Goal: Task Accomplishment & Management: Understand process/instructions

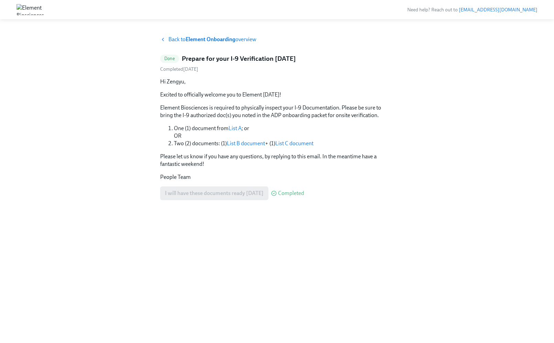
click at [222, 41] on strong "Element Onboarding" at bounding box center [210, 39] width 50 height 7
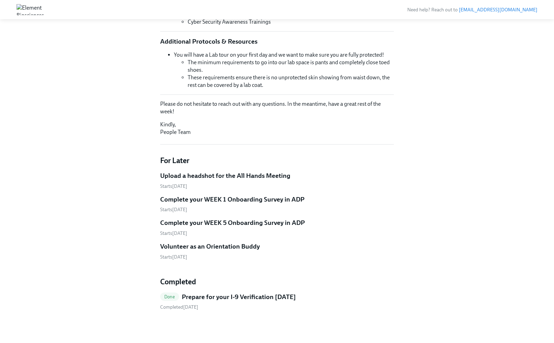
scroll to position [329, 0]
click at [258, 245] on h5 "Volunteer as an Orientation Buddy" at bounding box center [210, 246] width 100 height 9
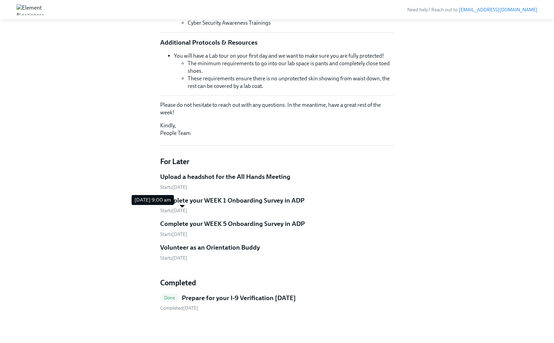
scroll to position [328, 0]
click at [183, 210] on span "Starts [DATE]" at bounding box center [173, 211] width 27 height 6
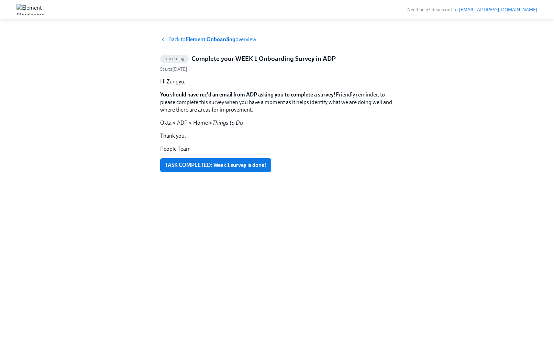
scroll to position [328, 0]
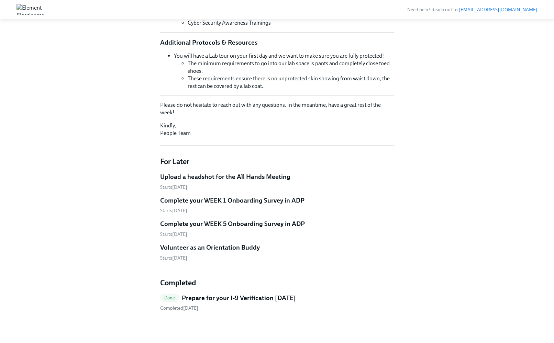
click at [206, 225] on h5 "Complete your WEEK 5 Onboarding Survey in ADP" at bounding box center [232, 223] width 145 height 9
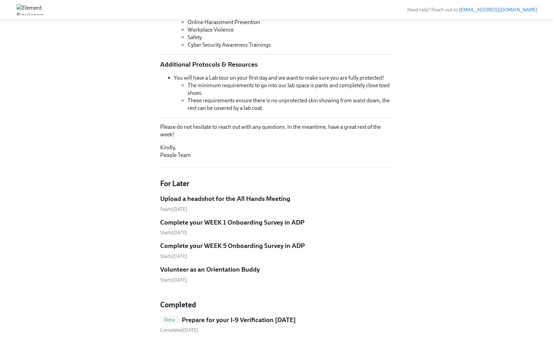
scroll to position [329, 0]
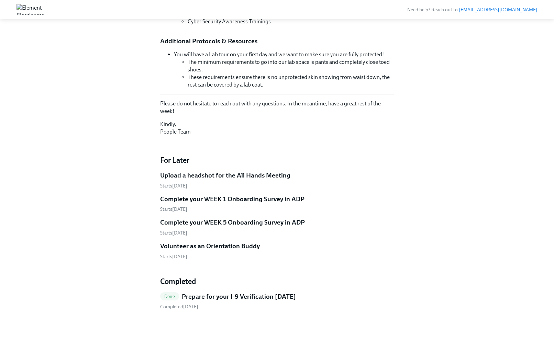
click at [225, 175] on h5 "Upload a headshot for the All Hands Meeting" at bounding box center [225, 175] width 130 height 9
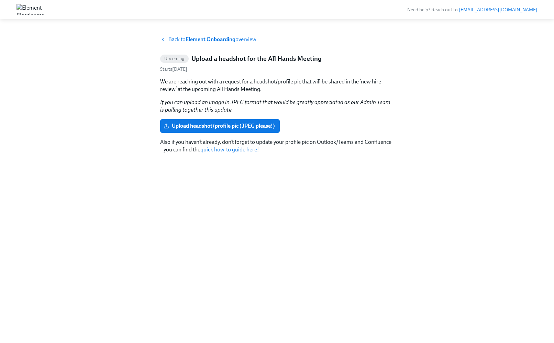
click at [163, 39] on icon at bounding box center [162, 39] width 5 height 5
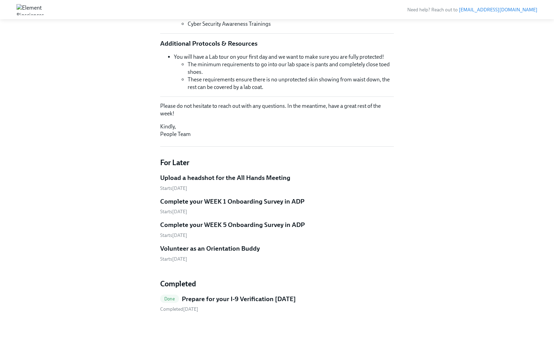
scroll to position [329, 0]
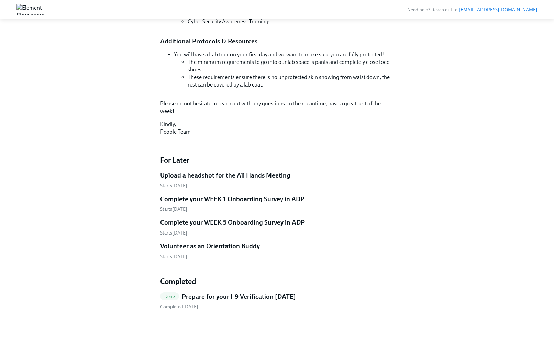
click at [290, 297] on h5 "Prepare for your I-9 Verification [DATE]" at bounding box center [239, 296] width 114 height 9
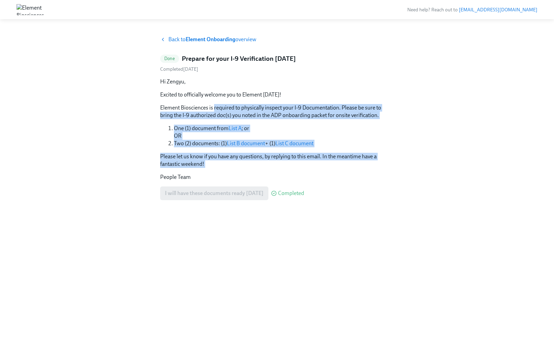
drag, startPoint x: 216, startPoint y: 167, endPoint x: 214, endPoint y: 107, distance: 60.1
click at [214, 107] on div "Hi Zengyu, Excited to officially welcome you to Element [DATE]! Element Bioscie…" at bounding box center [277, 139] width 234 height 122
